Goal: Find specific page/section: Find specific page/section

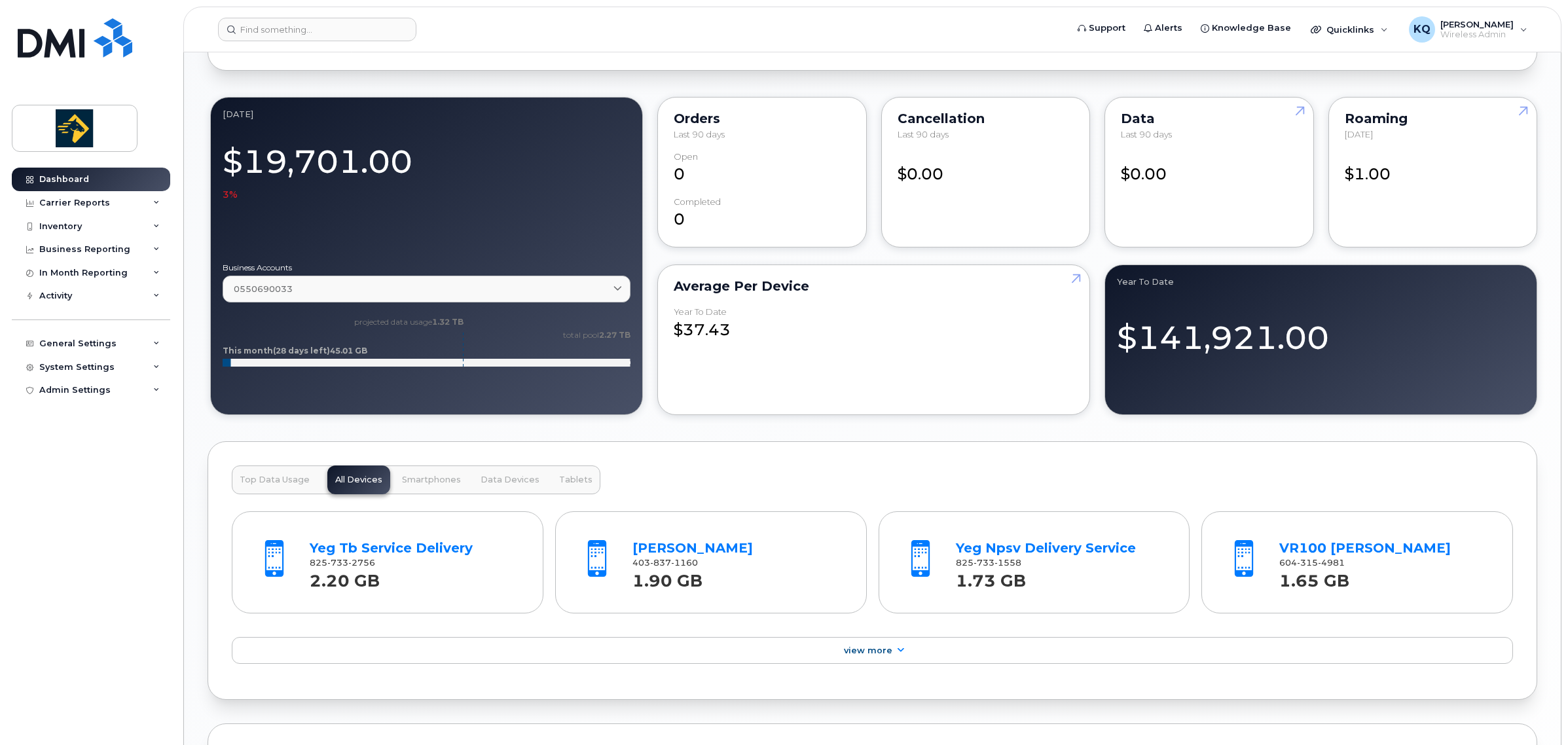
scroll to position [941, 0]
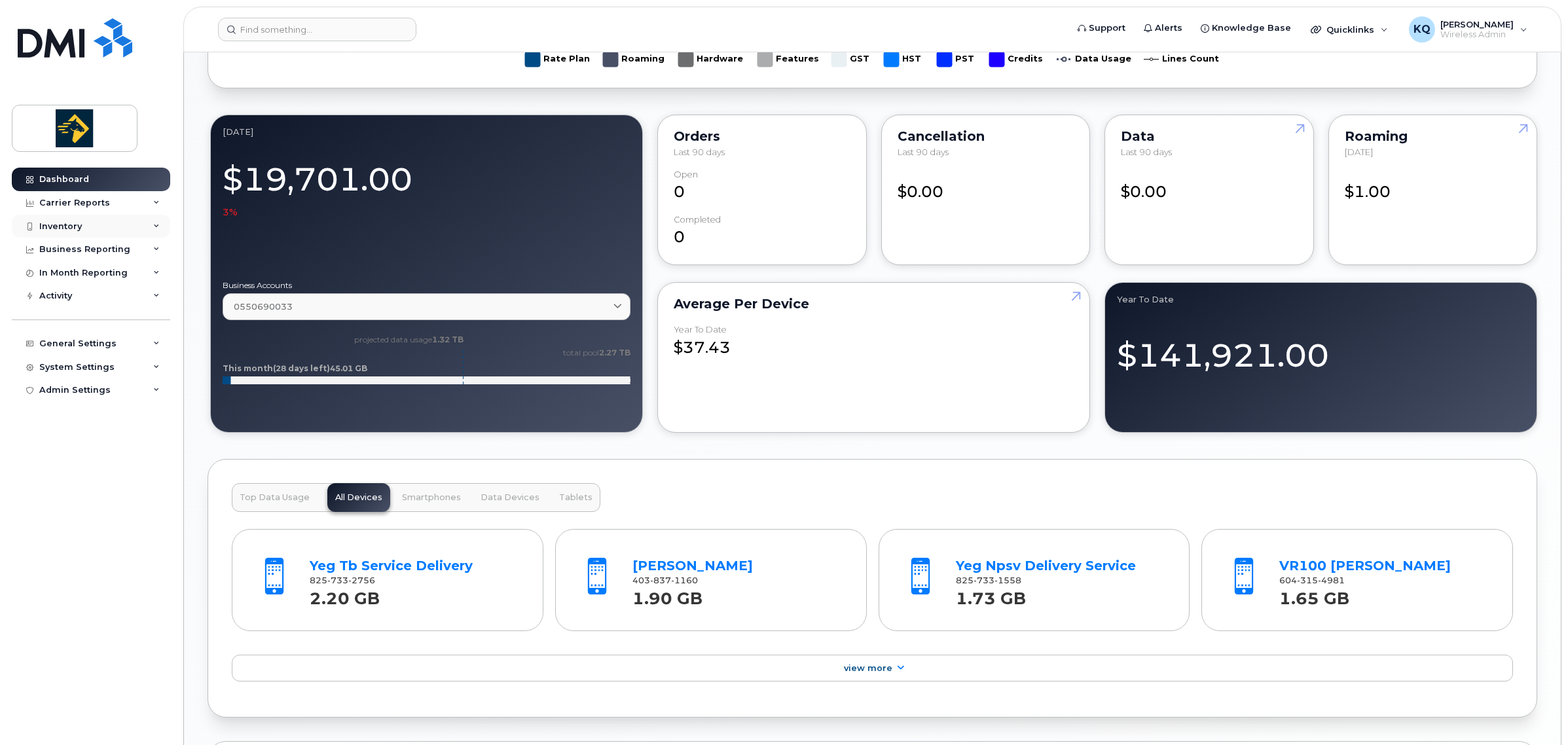
click at [99, 223] on div "Inventory" at bounding box center [90, 227] width 158 height 24
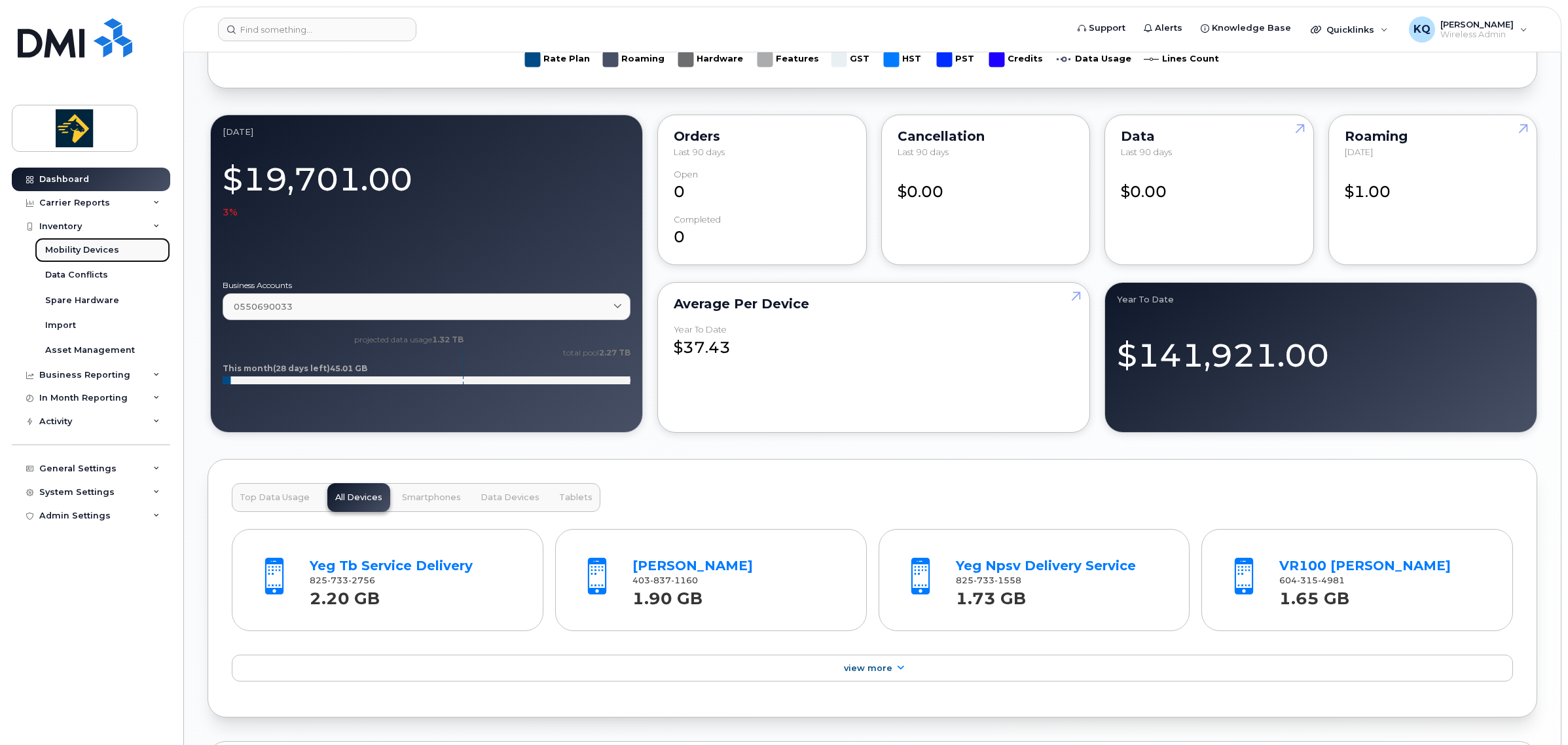
click at [98, 253] on div "Mobility Devices" at bounding box center [82, 251] width 74 height 12
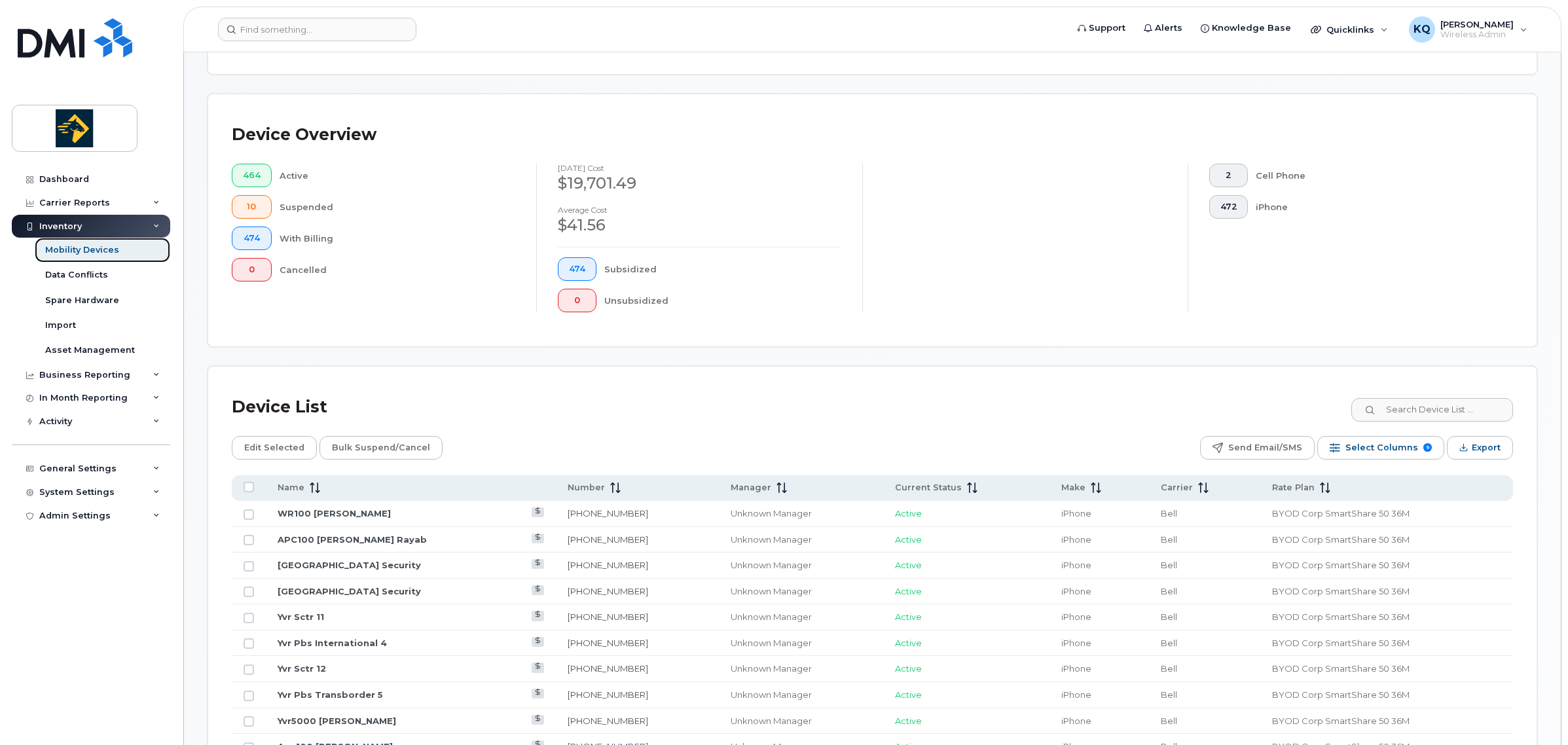
scroll to position [491, 0]
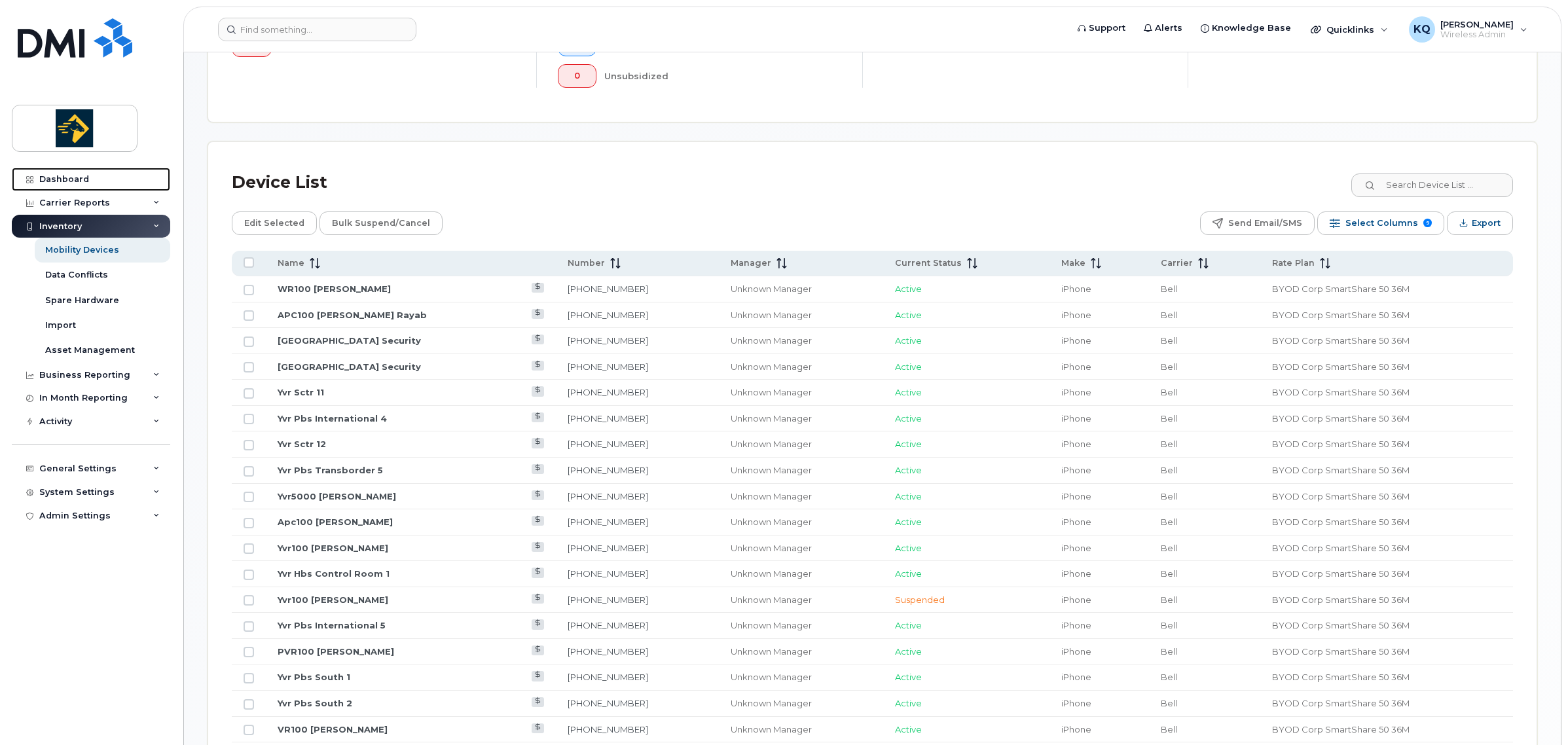
drag, startPoint x: 51, startPoint y: 177, endPoint x: 866, endPoint y: 296, distance: 823.6
click at [51, 177] on div "Dashboard" at bounding box center [65, 179] width 50 height 11
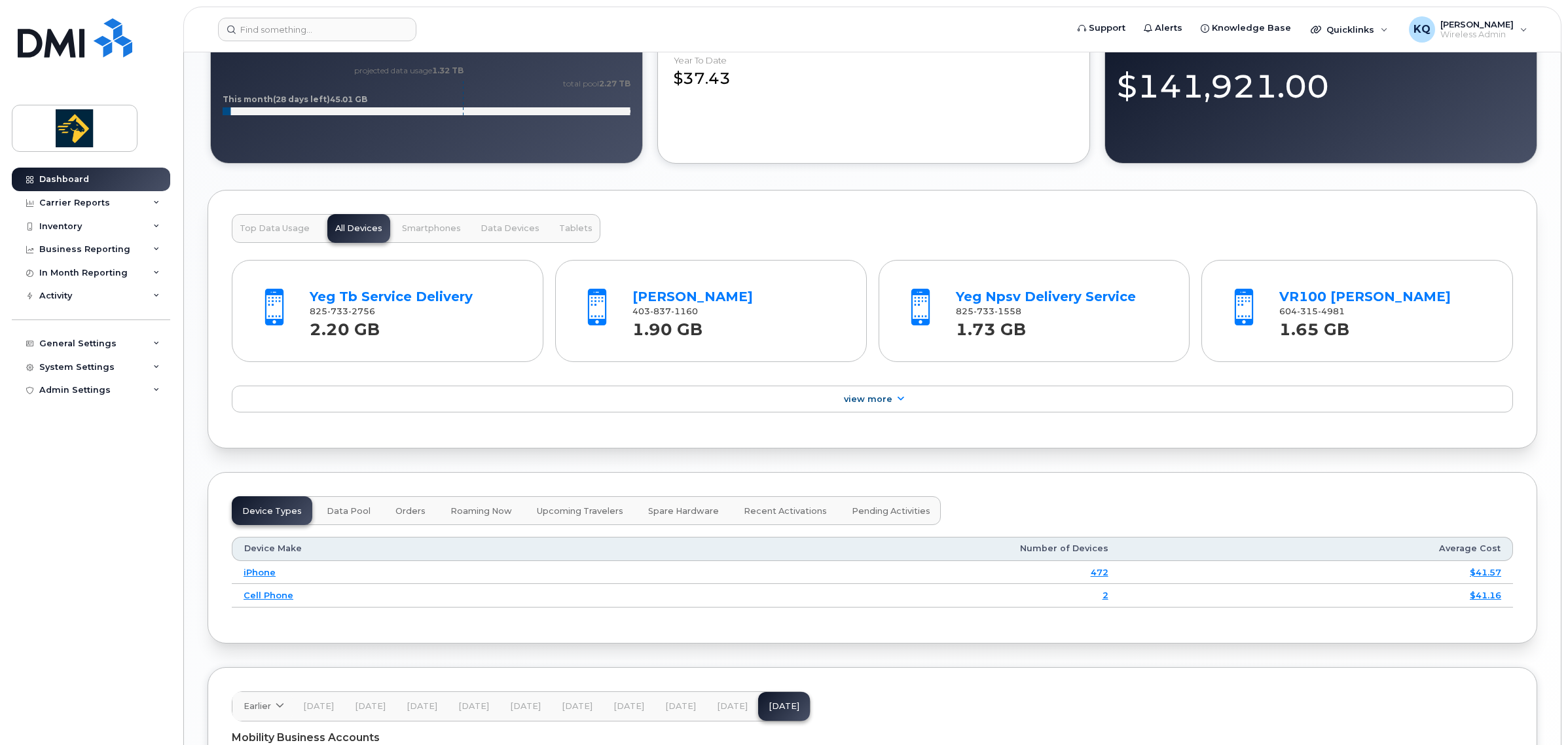
scroll to position [1317, 0]
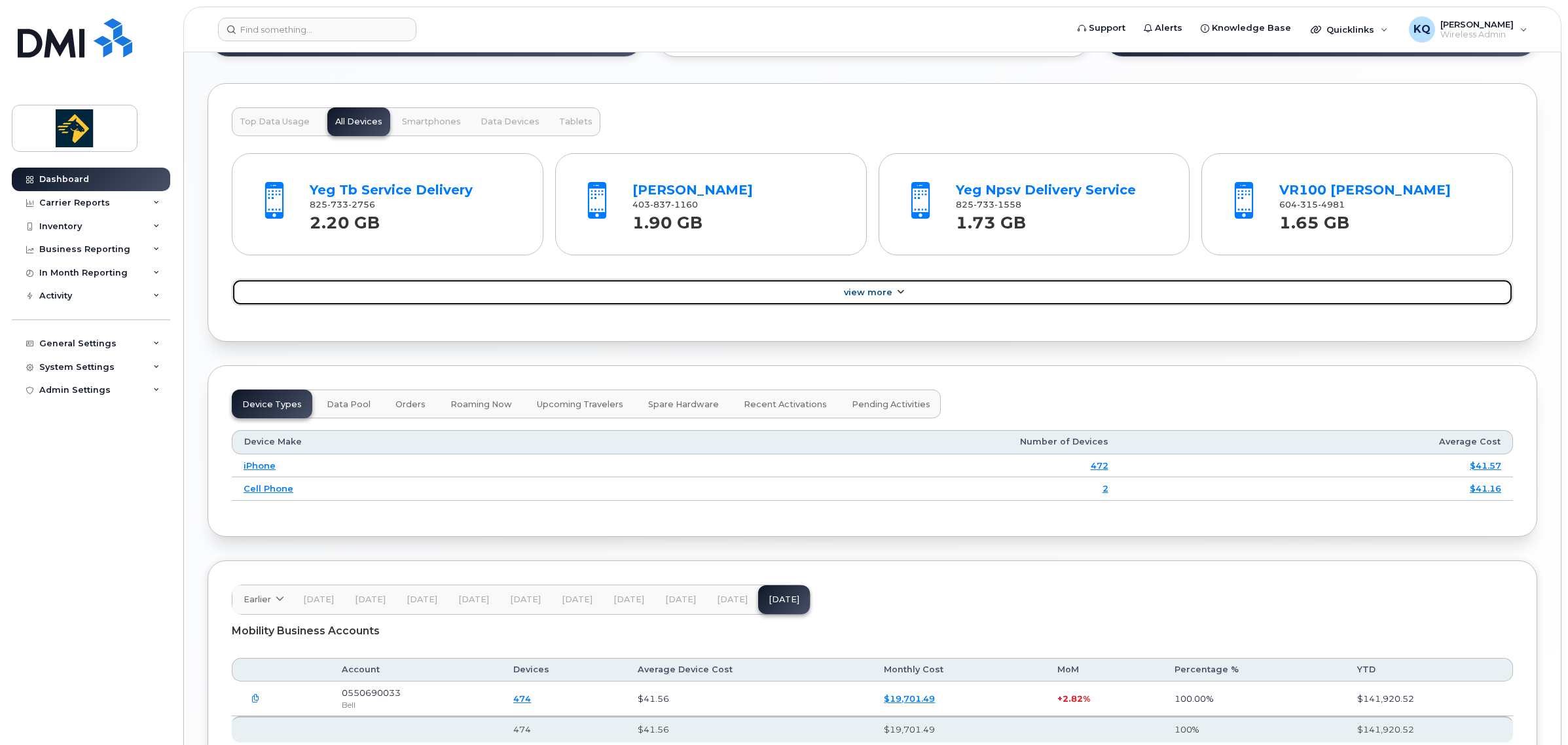
click at [868, 297] on span "View More" at bounding box center [868, 292] width 49 height 10
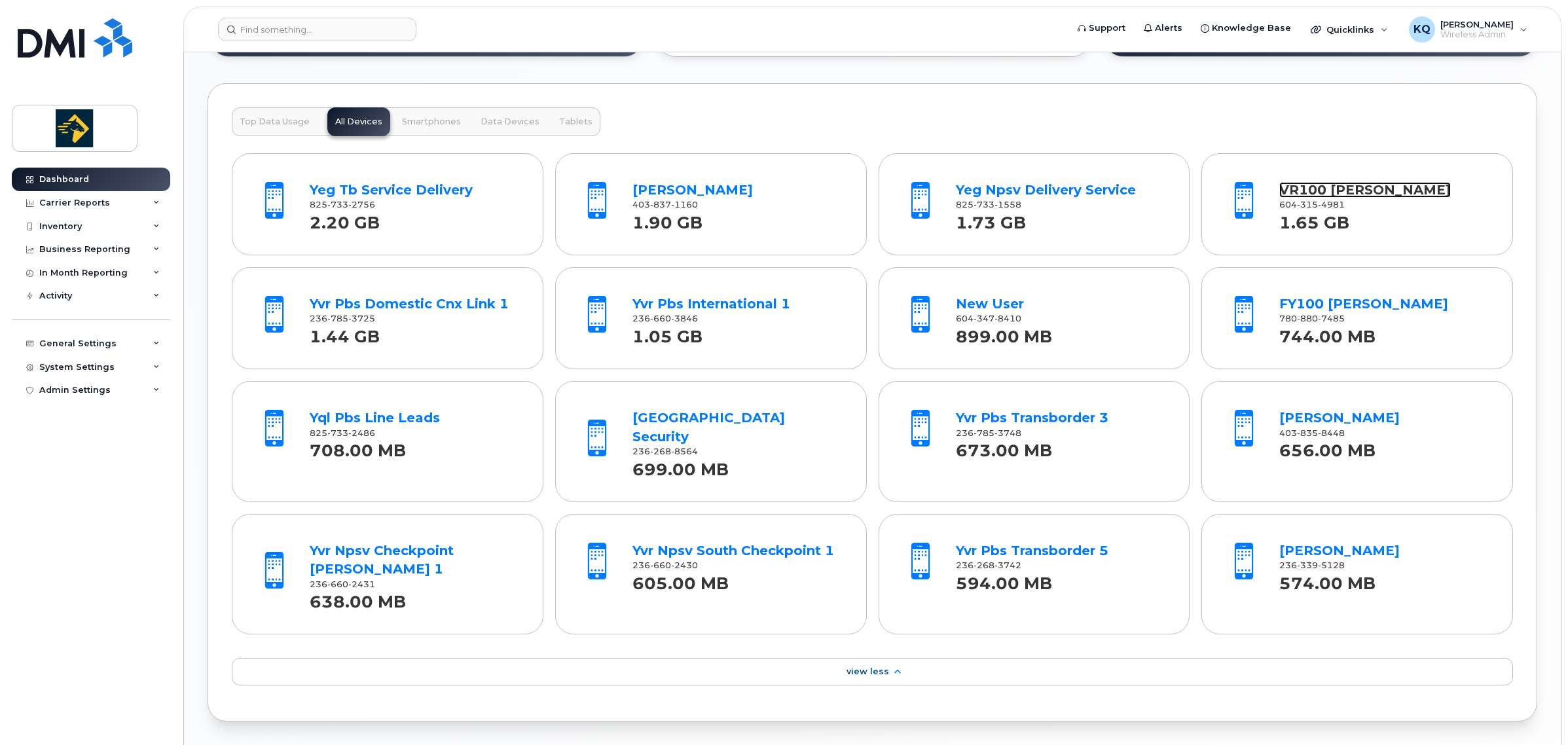
click at [1329, 190] on link "VR100 [PERSON_NAME]" at bounding box center [1365, 190] width 172 height 16
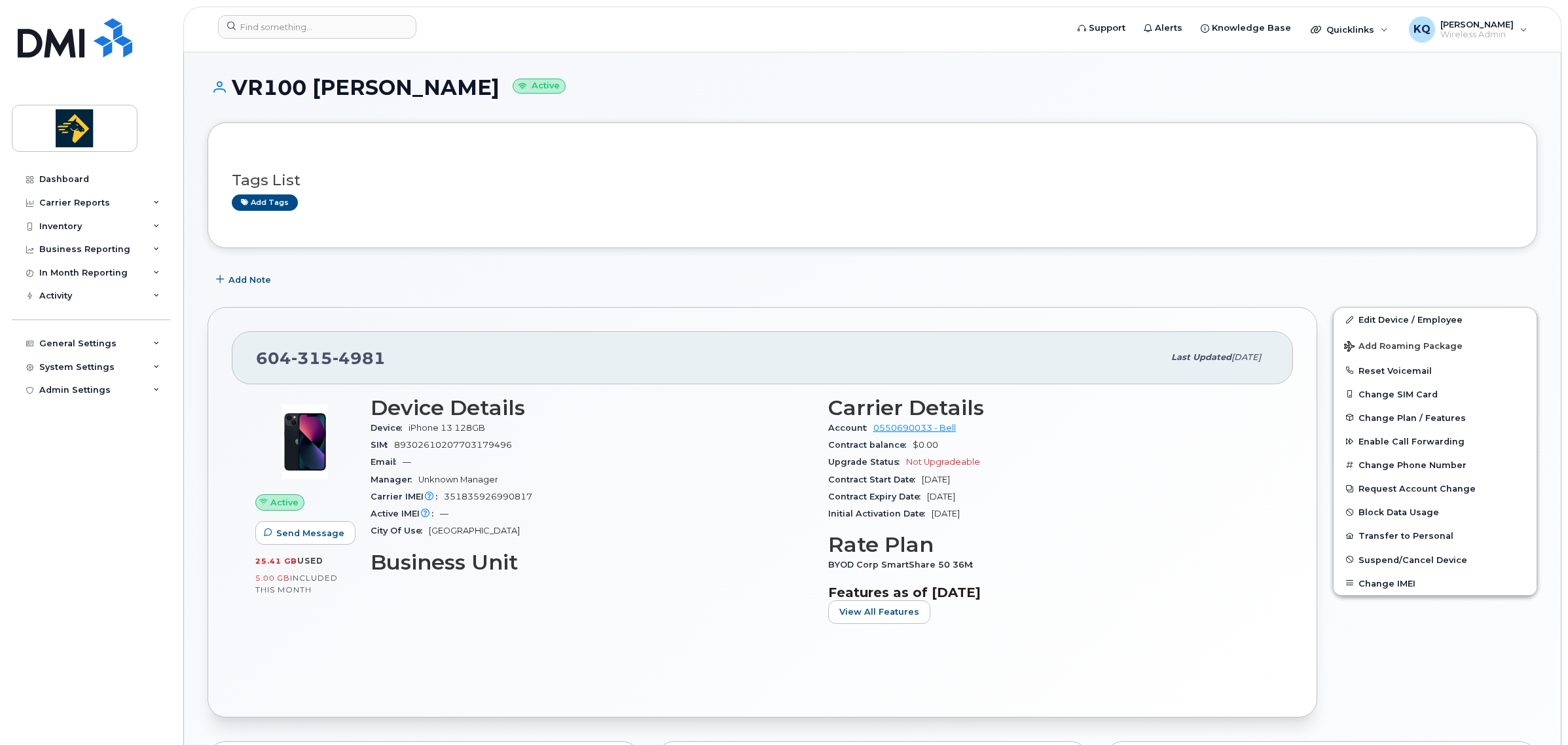
click at [1400, 672] on div "Edit Device / Employee Add Roaming Package Reset Voicemail Change SIM Card Chan…" at bounding box center [1435, 512] width 220 height 426
drag, startPoint x: 88, startPoint y: 176, endPoint x: 96, endPoint y: 168, distance: 11.3
click at [88, 176] on link "Dashboard" at bounding box center [90, 180] width 158 height 24
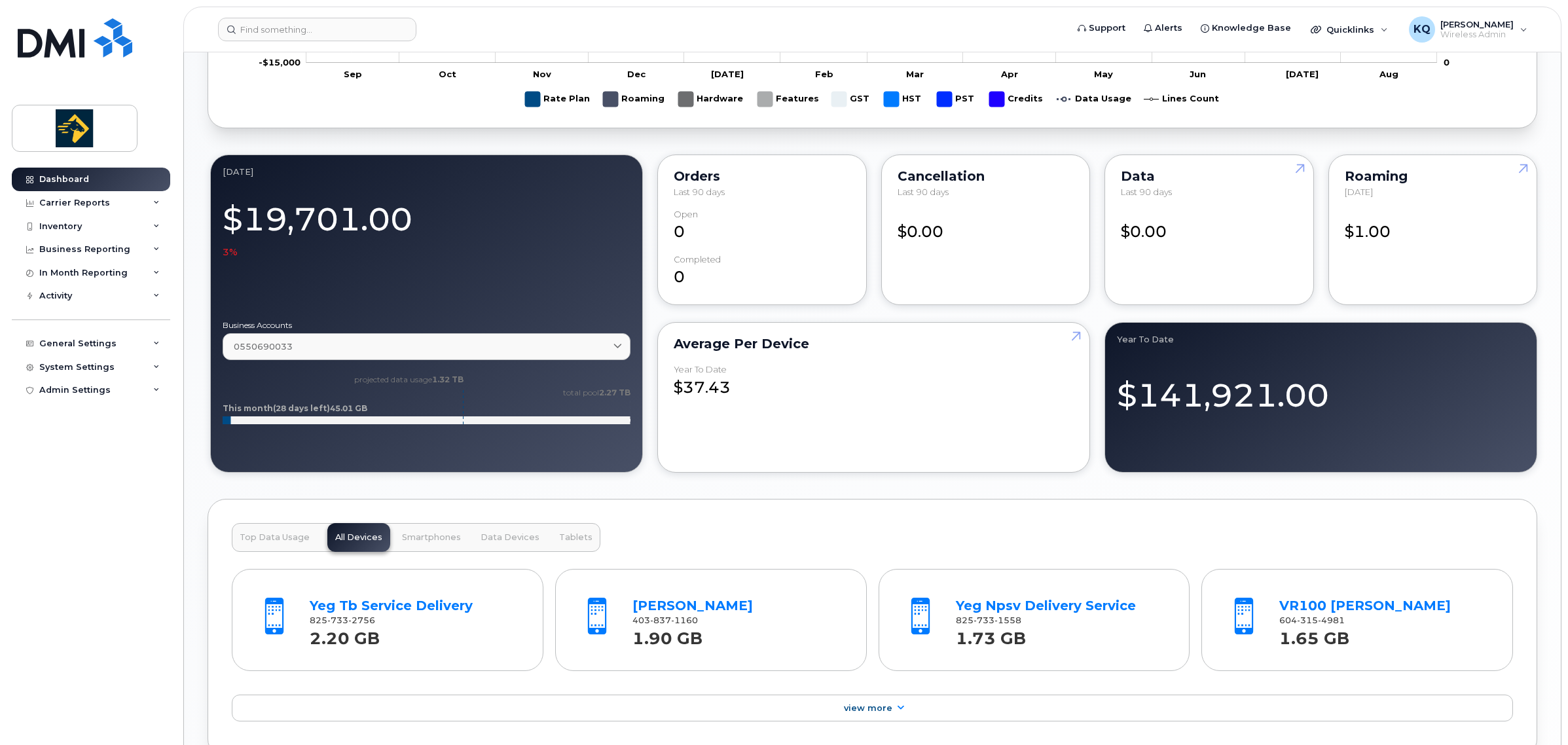
scroll to position [1310, 0]
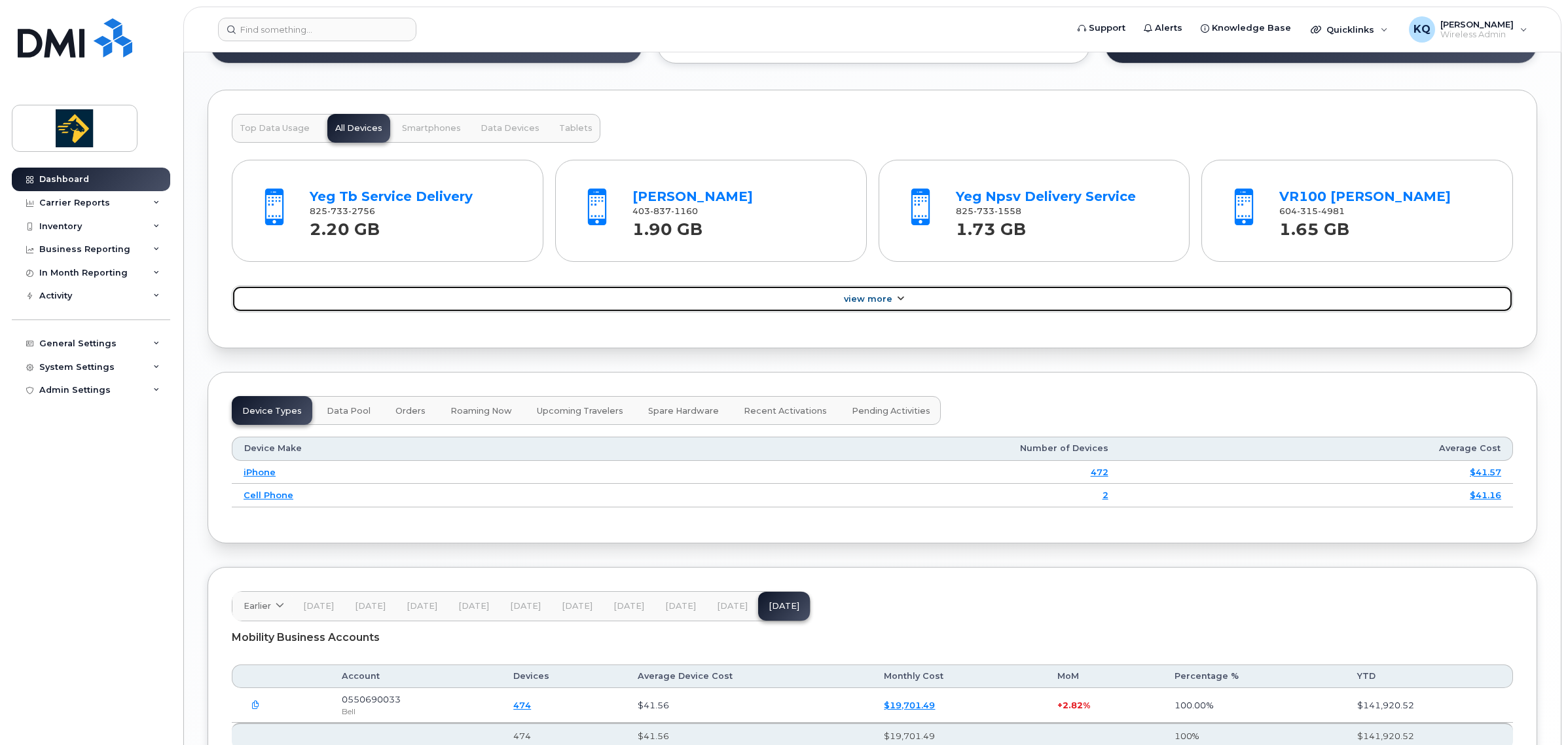
click at [866, 301] on span "View More" at bounding box center [868, 299] width 49 height 10
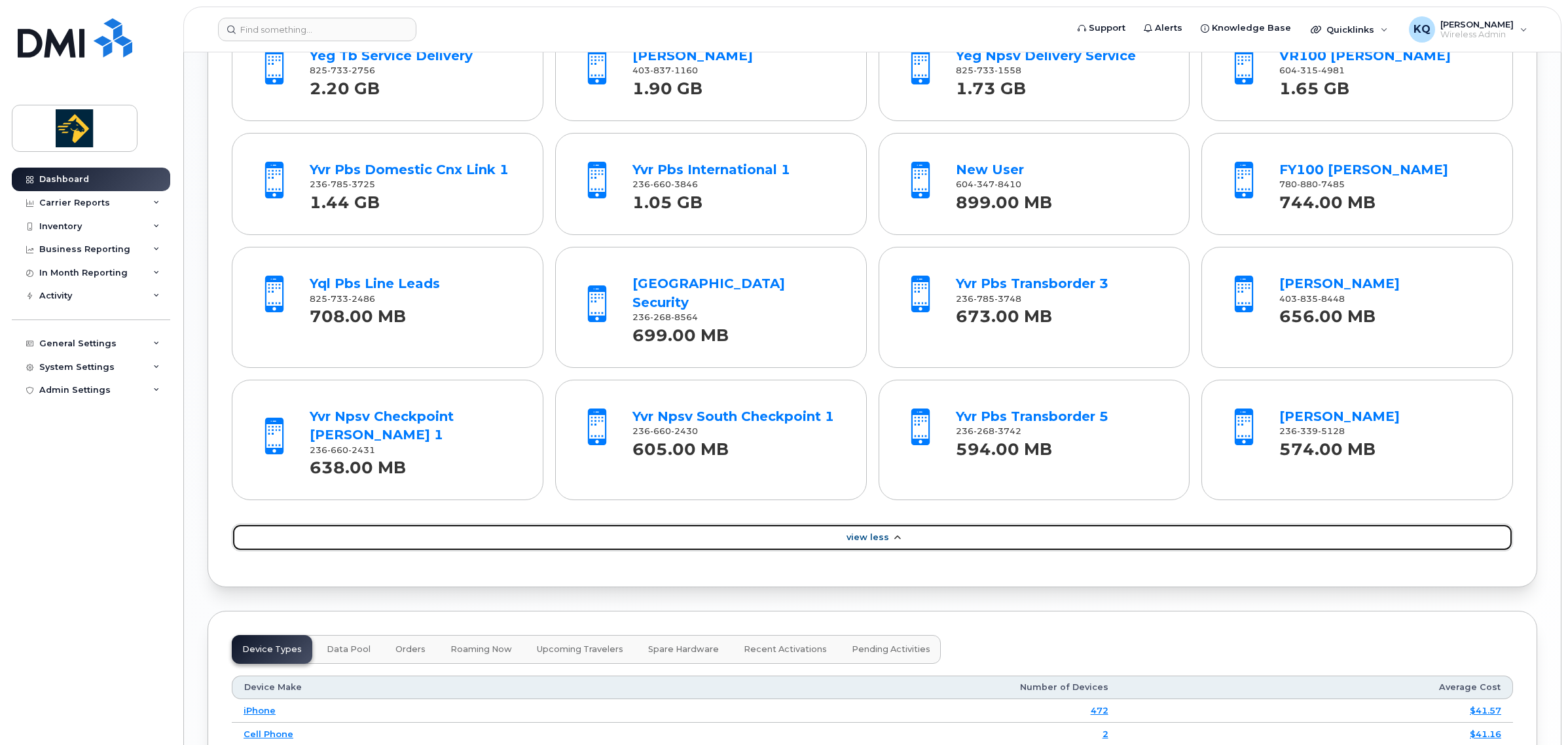
scroll to position [1775, 0]
